Goal: Consume media (video, audio)

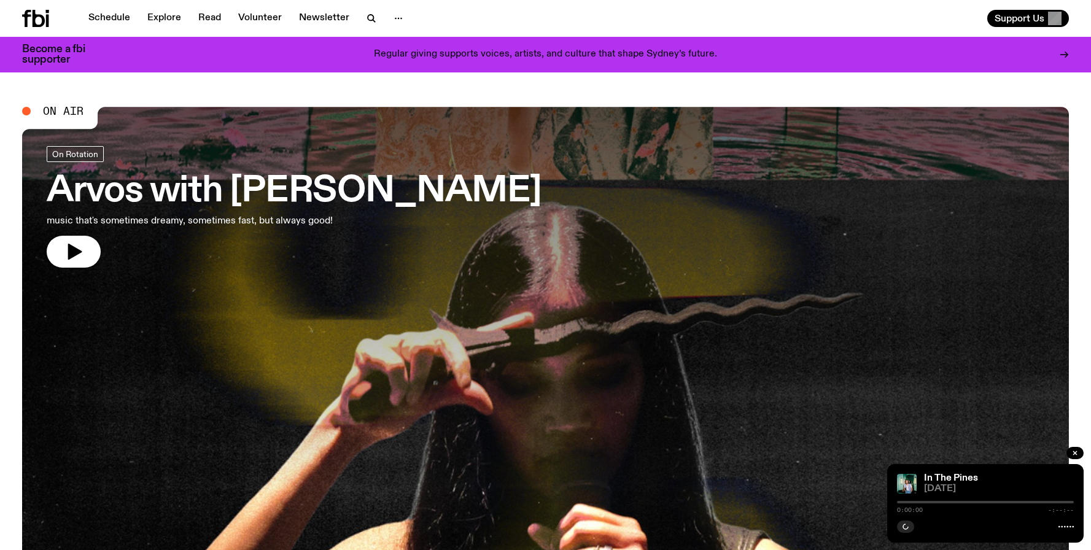
scroll to position [33, 0]
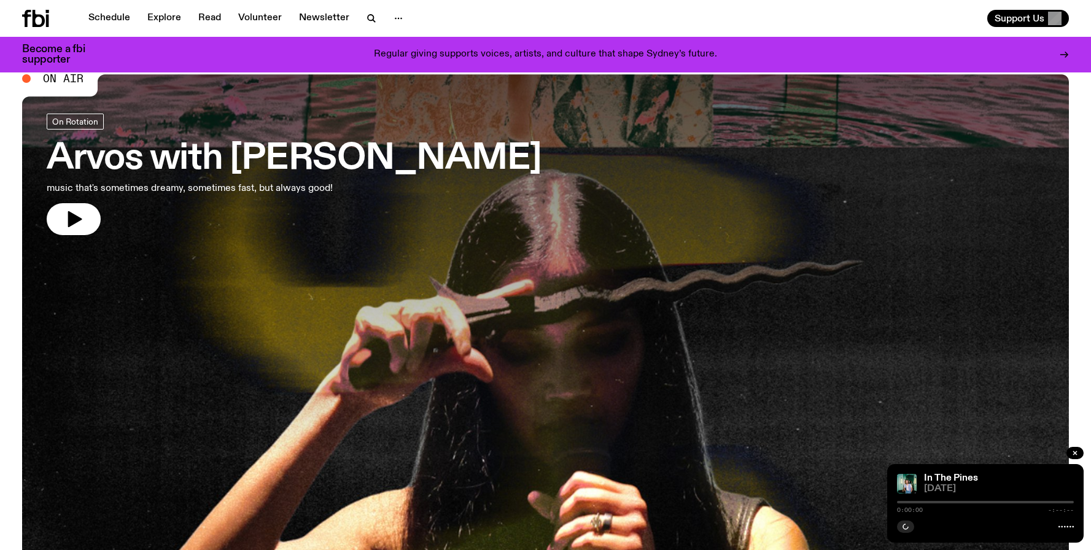
click at [208, 155] on h3 "Arvos with [PERSON_NAME]" at bounding box center [294, 159] width 495 height 34
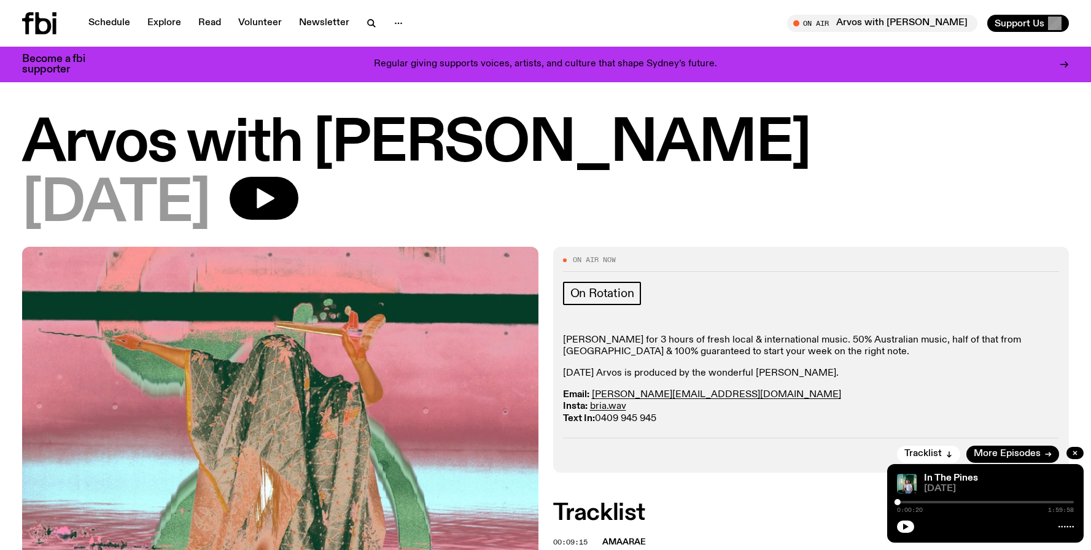
click at [706, 328] on div "On Rotation Join Bri Kennedy for 3 hours of fresh local & international music. …" at bounding box center [811, 354] width 496 height 144
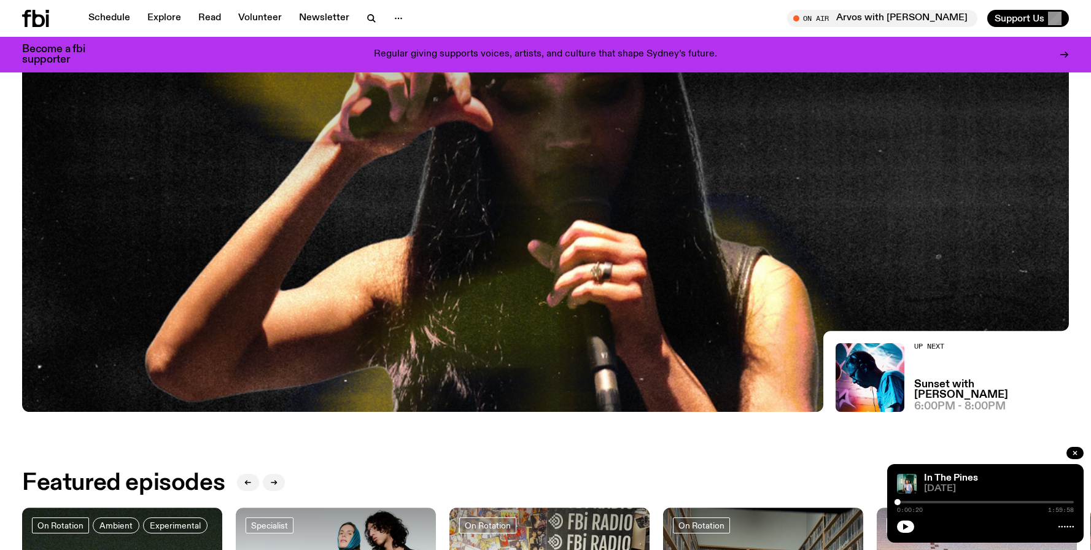
scroll to position [134, 0]
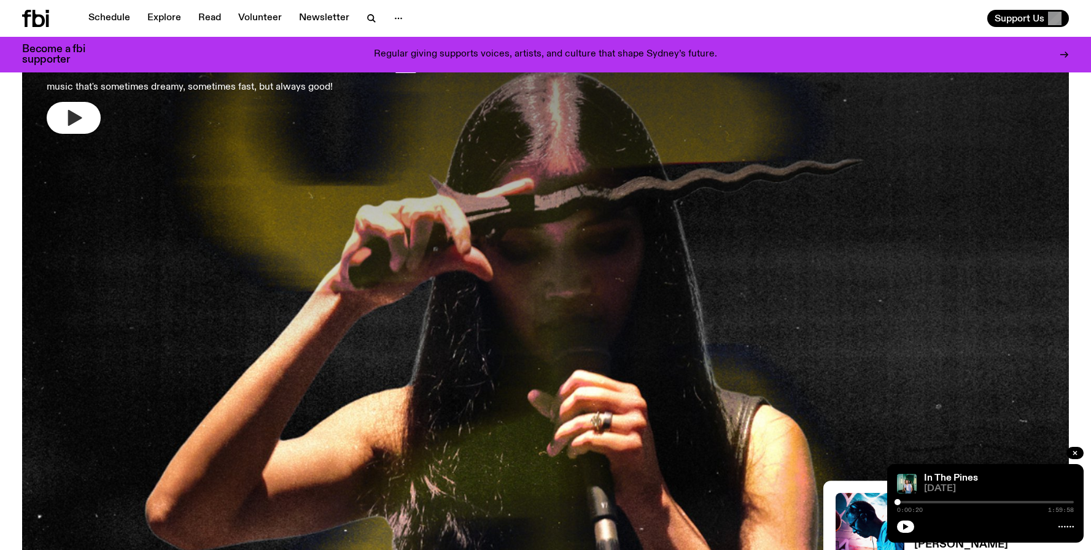
click at [54, 121] on button "button" at bounding box center [74, 118] width 54 height 32
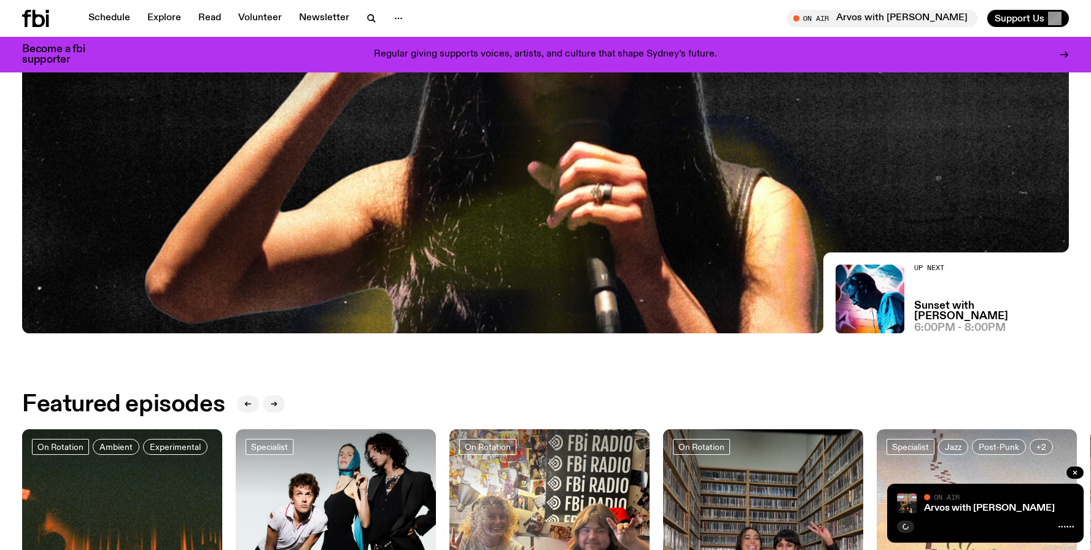
scroll to position [407, 0]
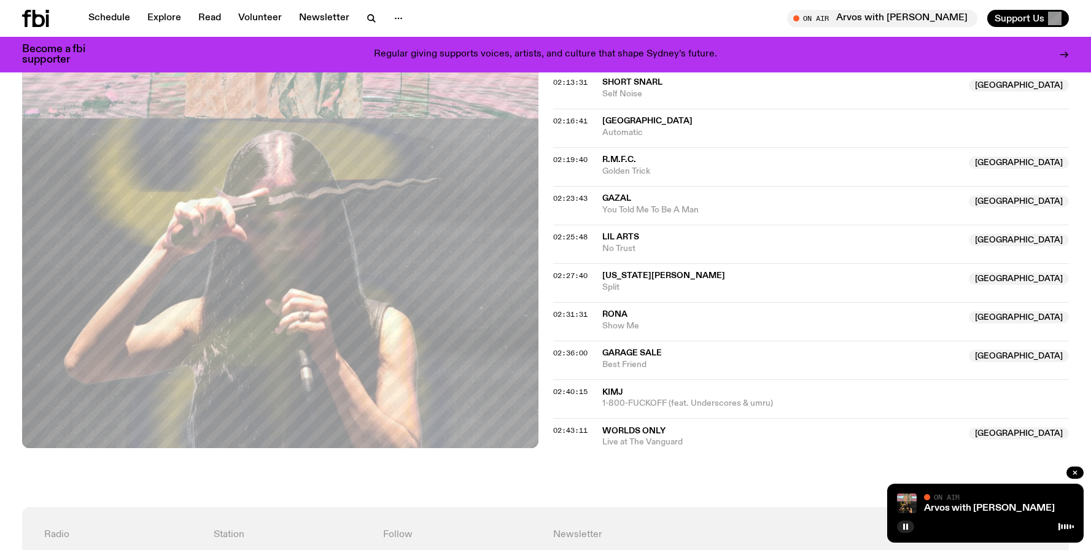
scroll to position [1340, 0]
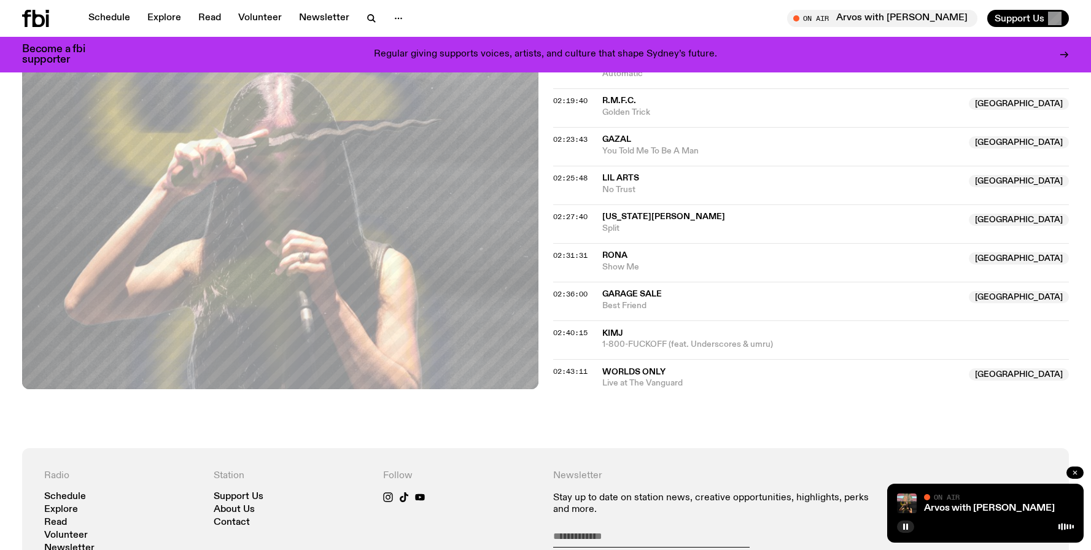
click at [1076, 471] on icon "button" at bounding box center [1074, 472] width 7 height 7
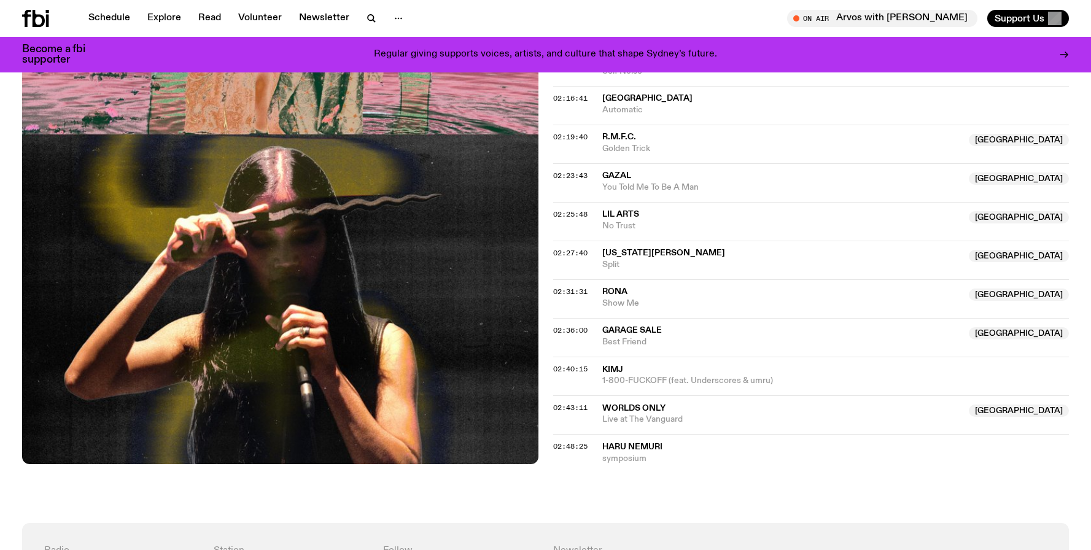
scroll to position [1367, 0]
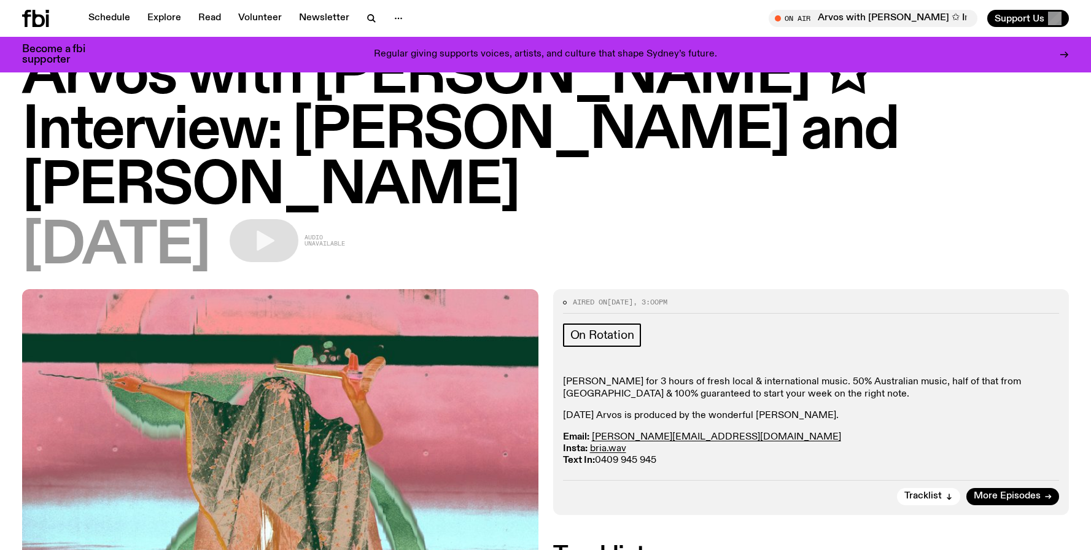
scroll to position [81, 0]
